Goal: Navigation & Orientation: Find specific page/section

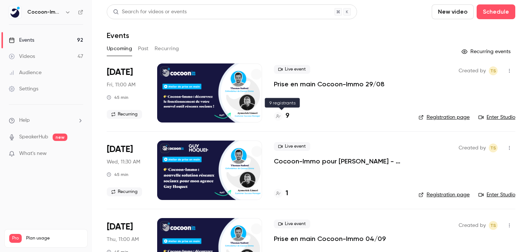
click at [283, 117] on div "9" at bounding box center [281, 116] width 15 height 10
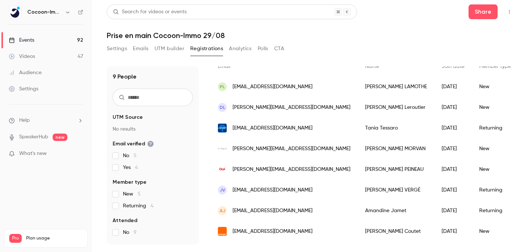
scroll to position [59, 0]
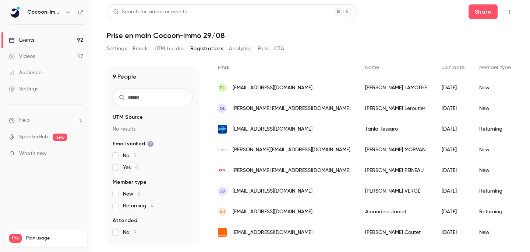
click at [50, 53] on link "Videos 47" at bounding box center [46, 56] width 92 height 16
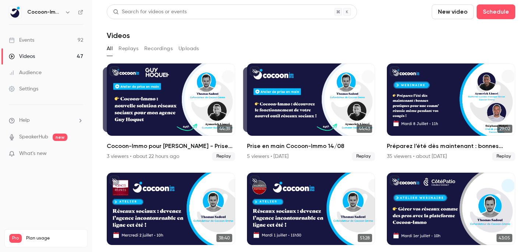
click at [48, 42] on link "Events 92" at bounding box center [46, 40] width 92 height 16
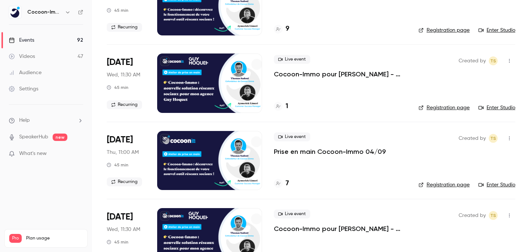
scroll to position [87, 0]
